Goal: Task Accomplishment & Management: Use online tool/utility

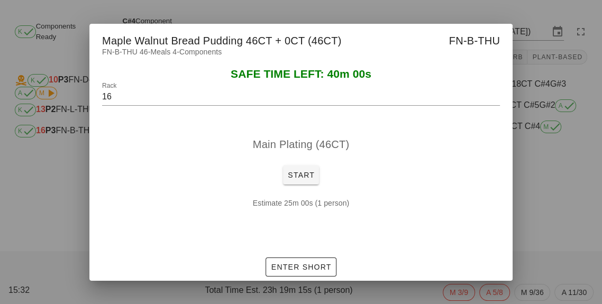
click at [541, 238] on div at bounding box center [301, 152] width 602 height 304
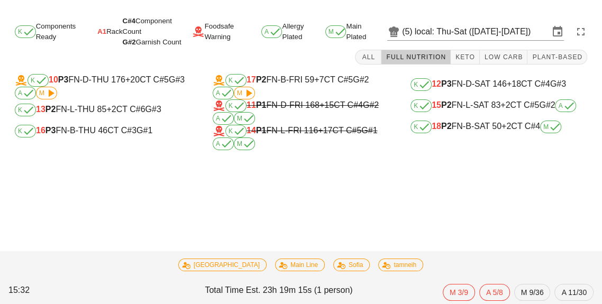
click at [100, 152] on div "K 10 P3 FN-D-THU 176 +20 CT C#5 G#3 A M K 13 P2 FN-L-THU 85 +2 CT C#6 G#3 K 16 …" at bounding box center [103, 112] width 198 height 89
click at [110, 140] on div "K 16 P3 FN-B-THU 46 CT C#3 G#1" at bounding box center [103, 131] width 194 height 21
click at [68, 135] on div "K 16 P3 FN-B-THU 46 CT C#3 G#1" at bounding box center [103, 131] width 177 height 13
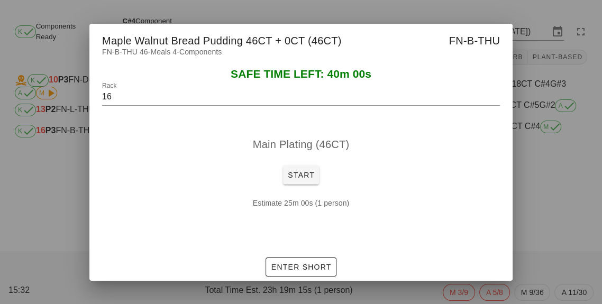
click at [560, 224] on div at bounding box center [301, 152] width 602 height 304
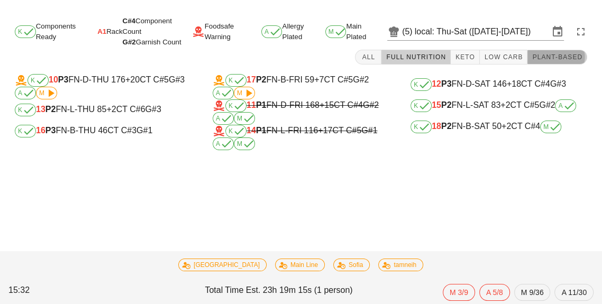
click at [564, 53] on span "Plant-Based" at bounding box center [557, 56] width 51 height 7
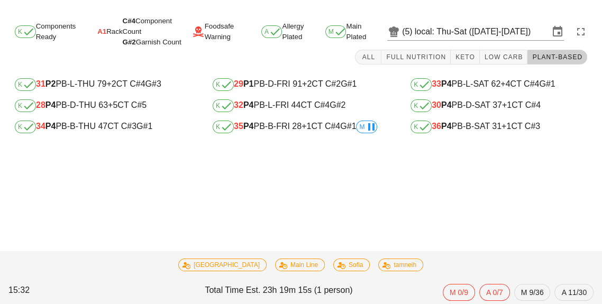
click at [369, 131] on icon at bounding box center [370, 127] width 13 height 13
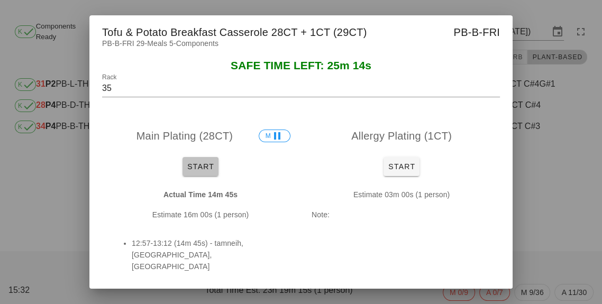
click at [205, 176] on button "Start" at bounding box center [200, 166] width 36 height 19
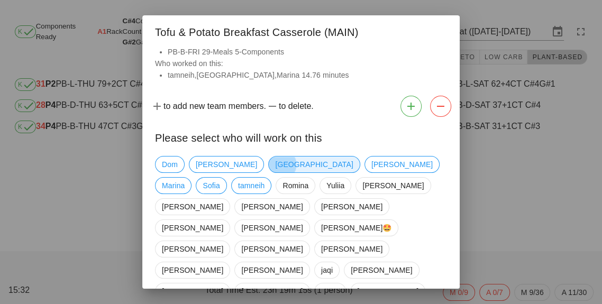
click at [268, 167] on span "[GEOGRAPHIC_DATA]" at bounding box center [313, 164] width 91 height 17
click at [185, 178] on span "Marina" at bounding box center [173, 186] width 23 height 16
click at [265, 178] on span "tamneih" at bounding box center [251, 186] width 27 height 16
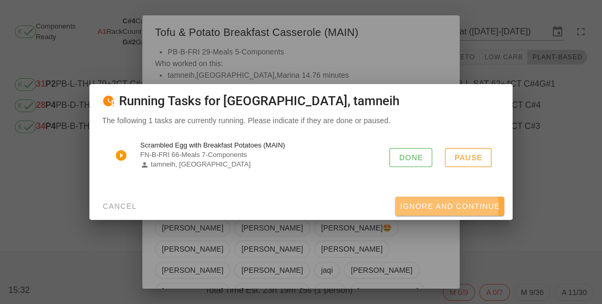
click at [440, 216] on button "Ignore And Continue" at bounding box center [449, 206] width 109 height 19
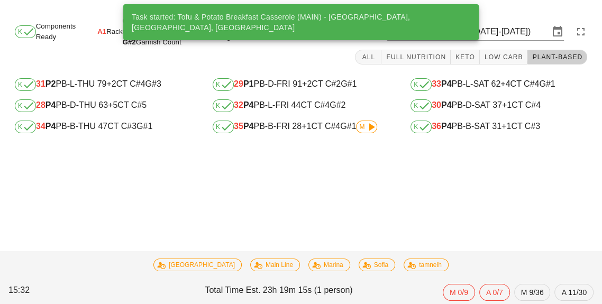
click at [477, 156] on div "Task started: Tofu & Potato Breakfast Casserole (MAIN) - tamneih, [GEOGRAPHIC_D…" at bounding box center [301, 158] width 602 height 291
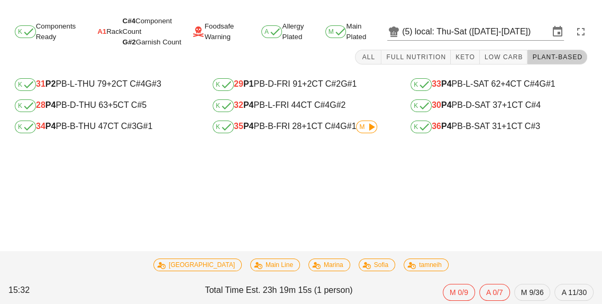
click at [477, 131] on div "K 36 P4 PB-B-SAT 31 +1 CT C#3" at bounding box center [498, 127] width 177 height 13
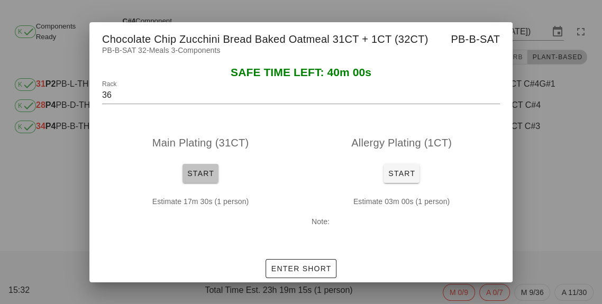
click at [205, 178] on span "Start" at bounding box center [201, 173] width 28 height 8
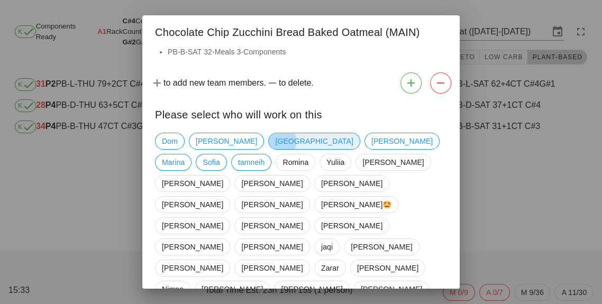
click at [275, 149] on span "[GEOGRAPHIC_DATA]" at bounding box center [314, 141] width 78 height 16
click at [265, 154] on span "tamneih" at bounding box center [251, 162] width 27 height 16
click at [185, 158] on span "Marina" at bounding box center [173, 162] width 23 height 16
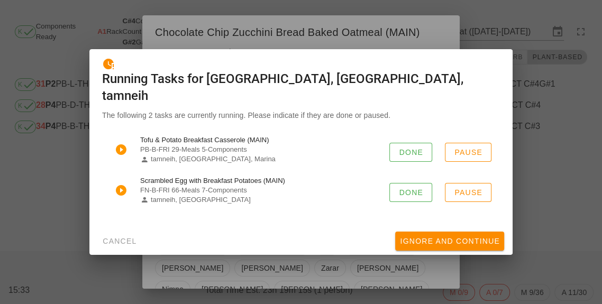
click at [423, 209] on div "Scrambled Egg with Breakfast Potatoes (MAIN) FN-B-FRI 66-Meals 7-Components tam…" at bounding box center [301, 190] width 398 height 36
click at [419, 202] on button "Done" at bounding box center [410, 192] width 43 height 19
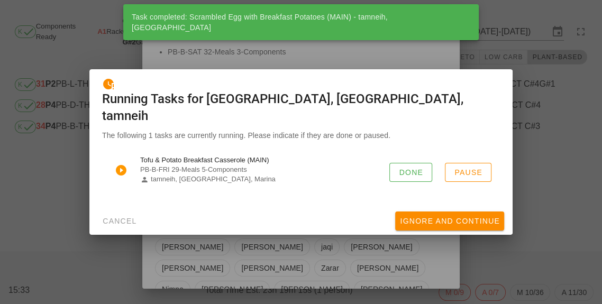
click at [411, 188] on div "Tofu & Potato Breakfast Casserole (MAIN) PB-B-FRI 29-Meals 5-Components tamneih…" at bounding box center [301, 170] width 398 height 36
click at [427, 182] on button "Done" at bounding box center [410, 172] width 43 height 19
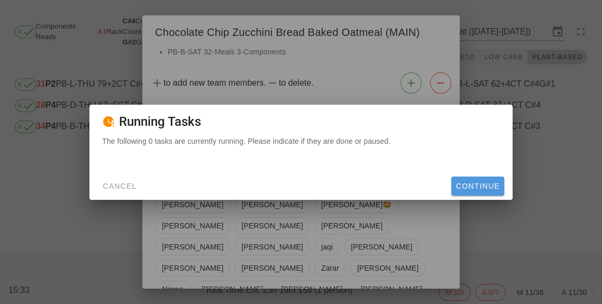
click at [483, 196] on button "Continue" at bounding box center [477, 186] width 53 height 19
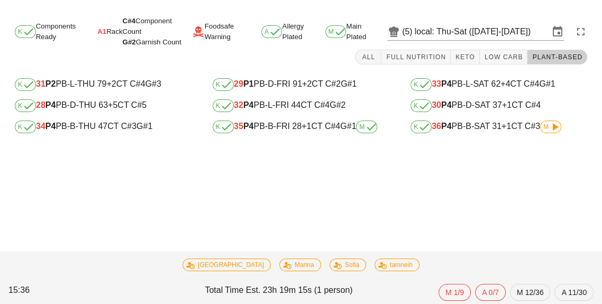
click at [537, 131] on div "K 36 P4 PB-B-SAT 31 +1 CT C#3 M" at bounding box center [498, 127] width 177 height 13
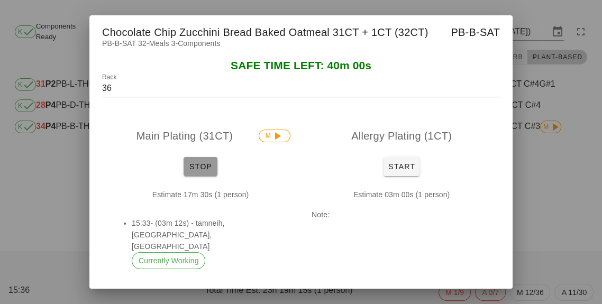
click at [194, 171] on span "Stop" at bounding box center [200, 166] width 25 height 8
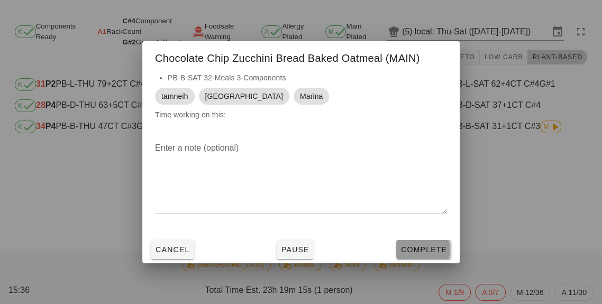
click at [420, 254] on span "Complete" at bounding box center [423, 249] width 47 height 8
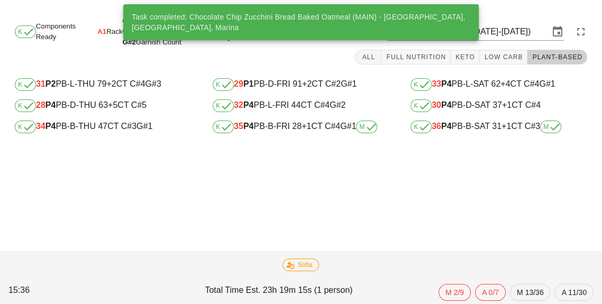
click at [113, 128] on div "K 34 P4 PB-B-THU 47 CT C#3 G#1" at bounding box center [103, 127] width 177 height 13
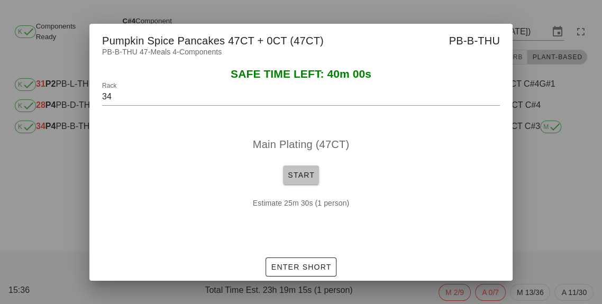
click at [294, 185] on button "Start" at bounding box center [301, 175] width 36 height 19
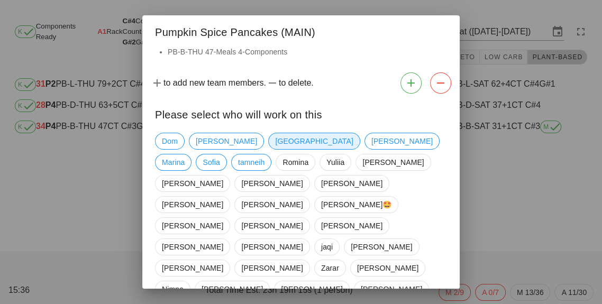
click at [275, 149] on span "[GEOGRAPHIC_DATA]" at bounding box center [314, 141] width 78 height 16
click at [265, 155] on span "tamneih" at bounding box center [251, 162] width 27 height 16
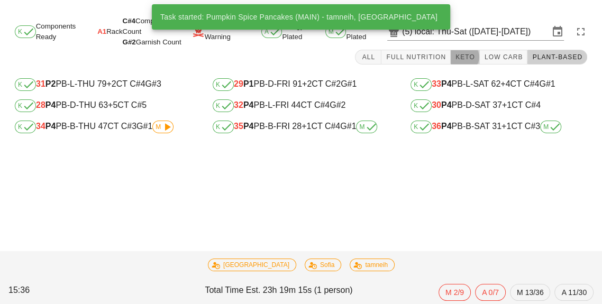
click at [475, 60] on span "Keto" at bounding box center [465, 56] width 20 height 7
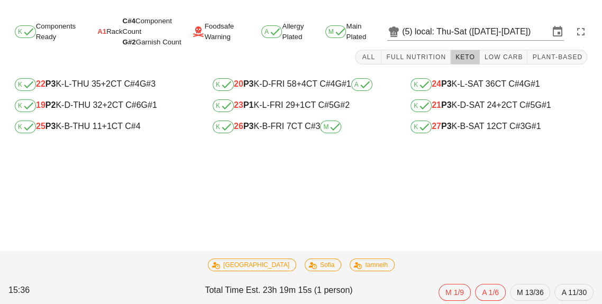
click at [100, 130] on div "K 25 P3 K-B-THU 11 +1 CT C#4" at bounding box center [103, 127] width 177 height 13
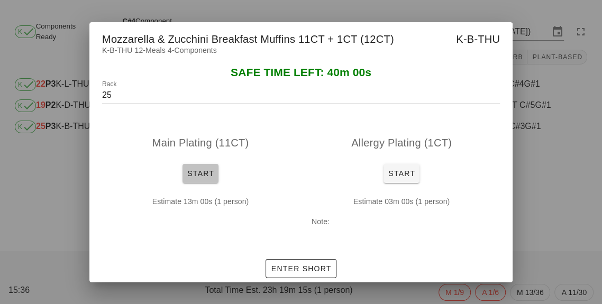
click at [198, 183] on button "Start" at bounding box center [200, 173] width 36 height 19
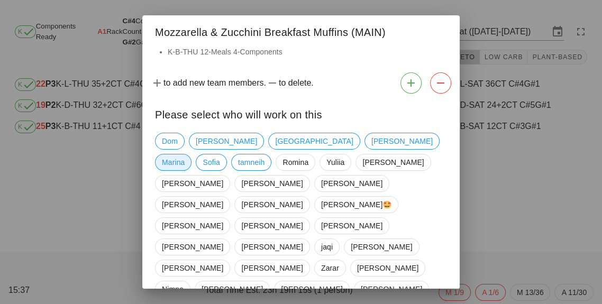
click at [185, 157] on span "Marina" at bounding box center [173, 162] width 23 height 16
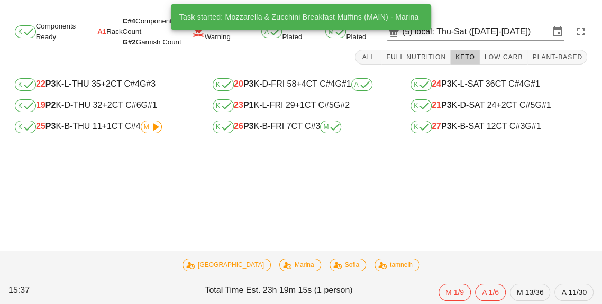
click at [495, 152] on div "Task started: Mozzarella & Zucchini Breakfast Muffins (MAIN) - Marina K Compone…" at bounding box center [301, 158] width 602 height 291
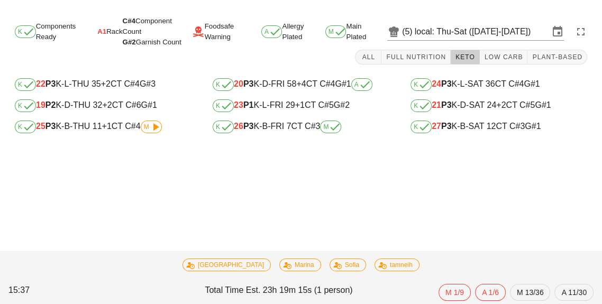
click at [488, 135] on div "K 27 P3 K-B-SAT 12 CT C#3 G#1" at bounding box center [499, 126] width 194 height 21
click at [439, 137] on div "K 27 P3 K-B-SAT 12 CT C#3 G#1" at bounding box center [499, 126] width 194 height 21
click at [459, 131] on div "K 27 P3 K-B-SAT 12 CT C#3 G#1" at bounding box center [498, 127] width 177 height 13
type input "27"
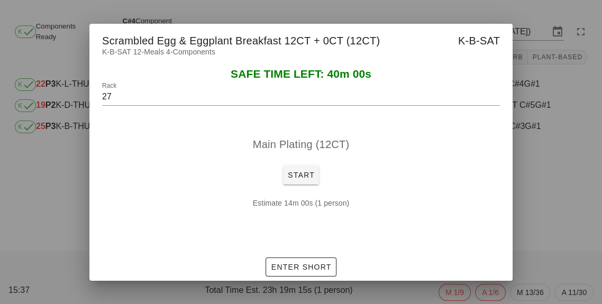
click at [554, 241] on div at bounding box center [301, 152] width 602 height 304
